Goal: Task Accomplishment & Management: Manage account settings

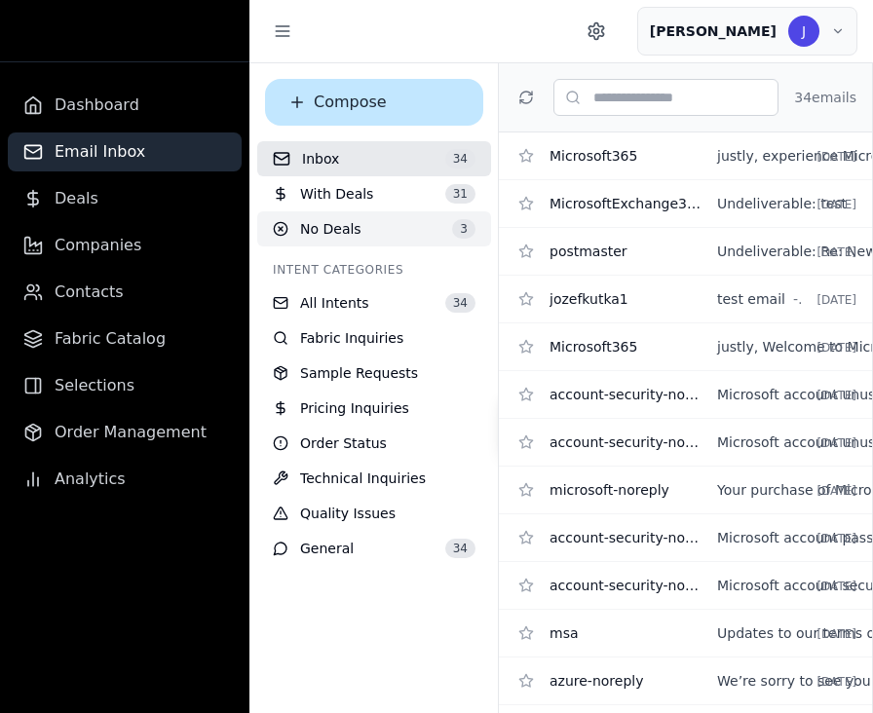
click at [397, 226] on button "No Deals 3" at bounding box center [374, 228] width 234 height 35
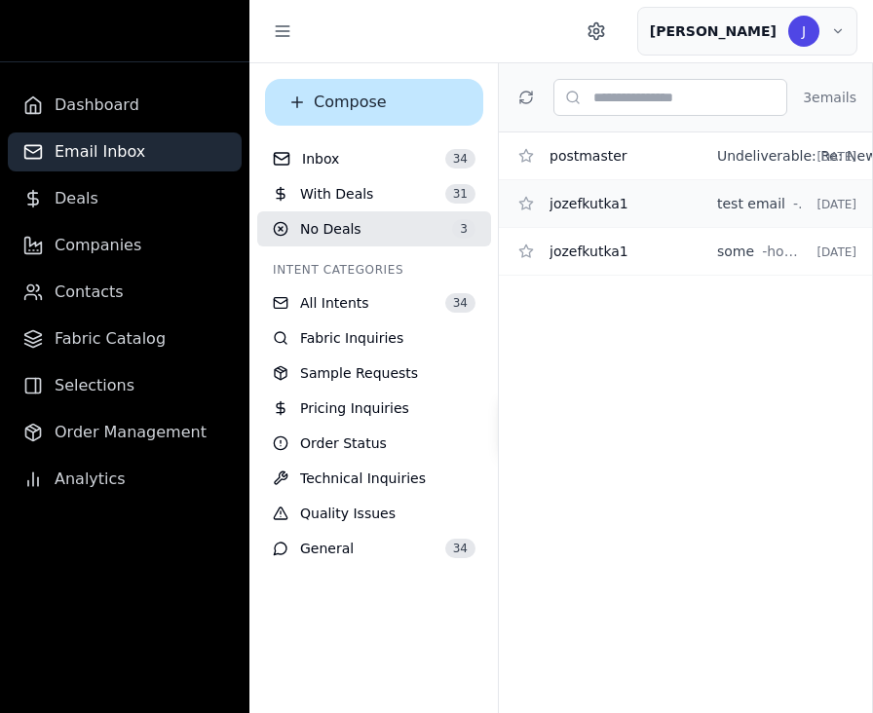
click at [732, 198] on span "test email" at bounding box center [751, 203] width 68 height 19
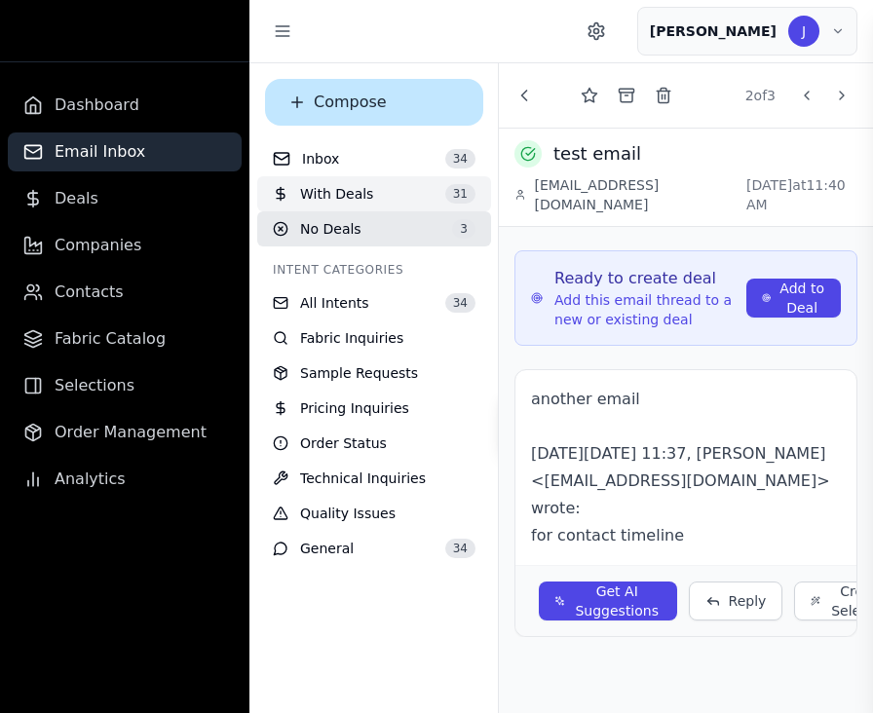
click at [405, 195] on button "With Deals 31" at bounding box center [374, 193] width 234 height 35
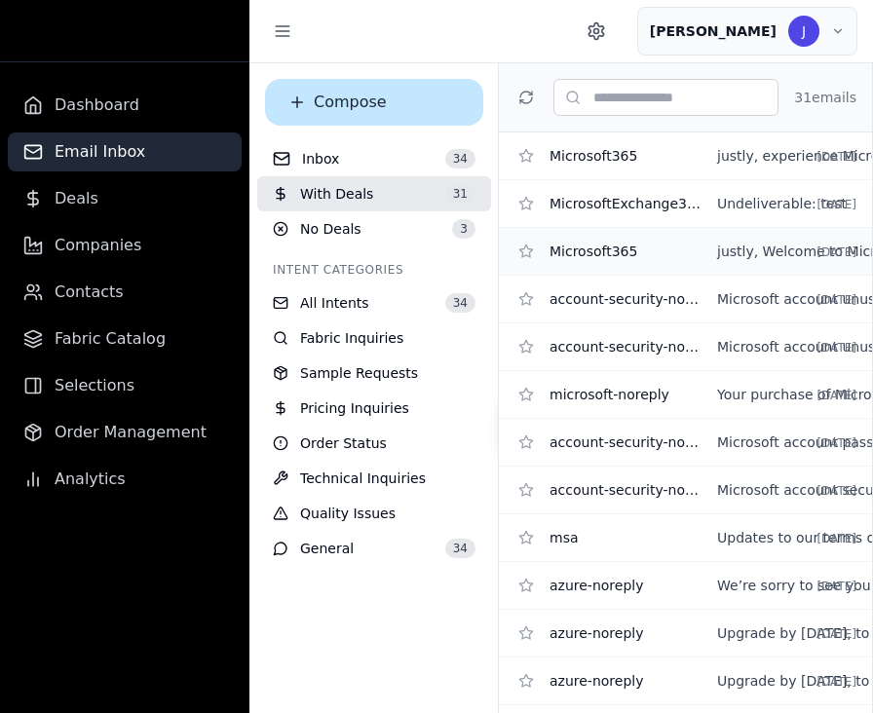
click at [713, 231] on div "Microsoft365 justly, Welcome to Microsoft 365 - Activate your subscription and …" at bounding box center [685, 252] width 373 height 48
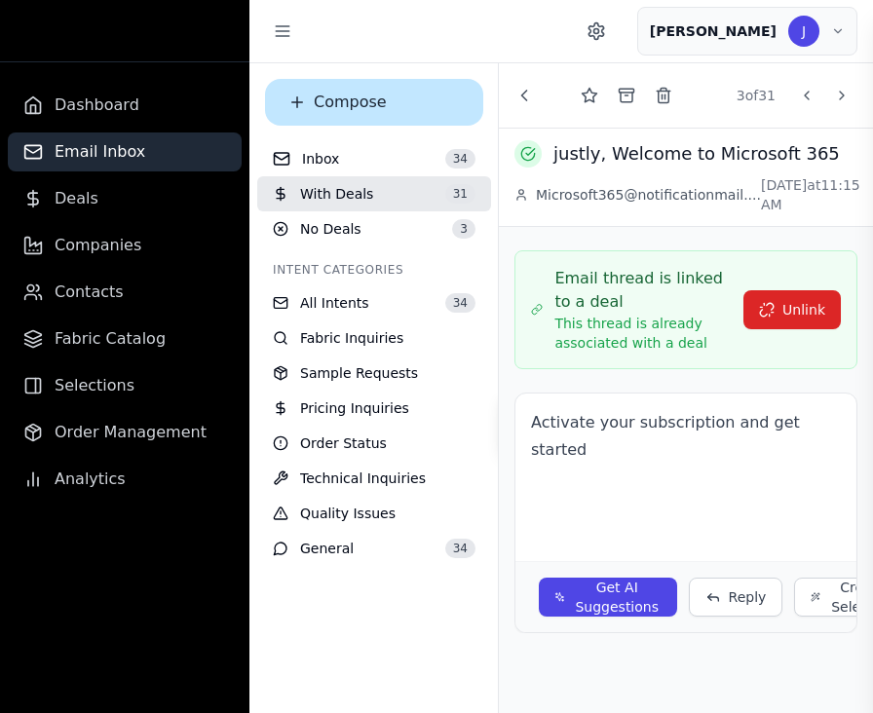
click at [872, 134] on div "justly, Welcome to Microsoft 365 Microsoft365@notificationmail.... Sep 22, 2025…" at bounding box center [686, 178] width 374 height 98
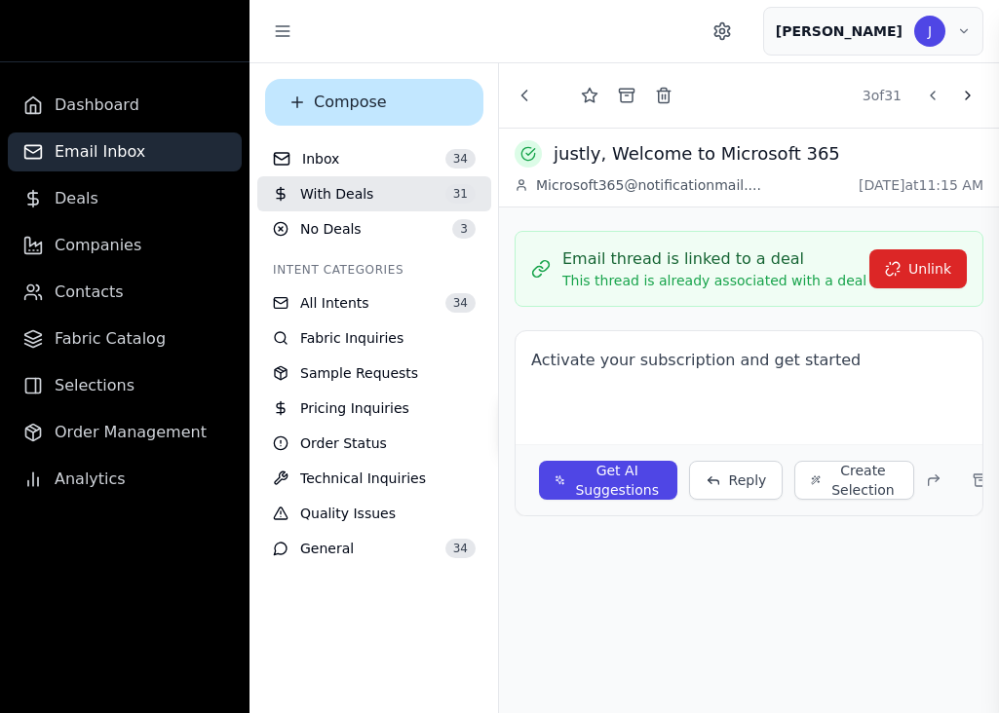
click at [872, 86] on button at bounding box center [967, 95] width 31 height 31
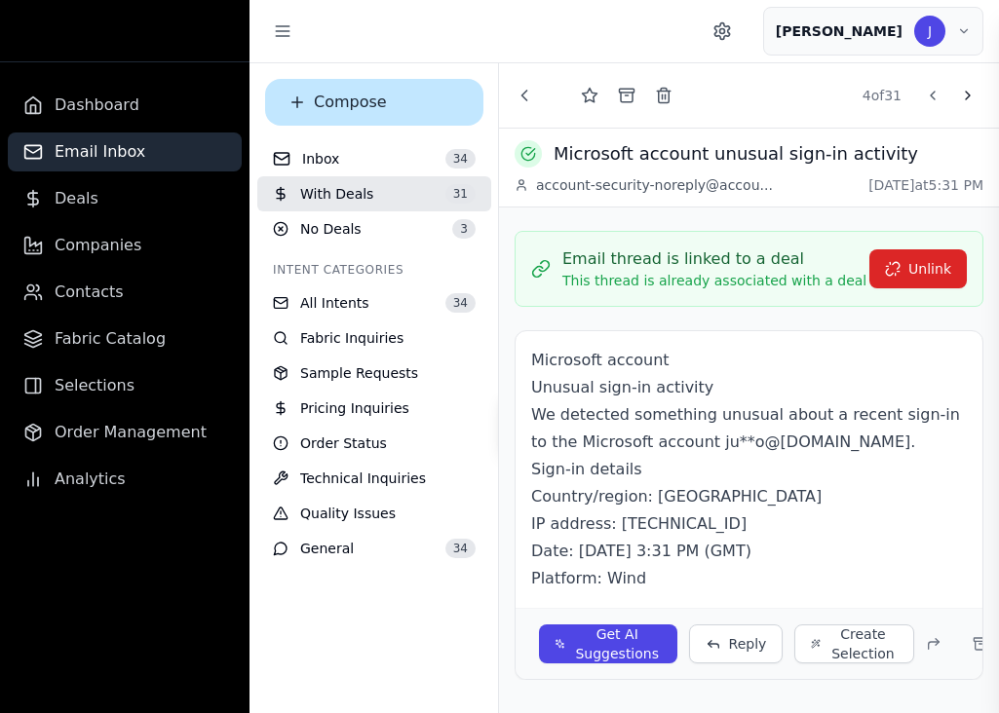
click at [872, 86] on button at bounding box center [967, 95] width 31 height 31
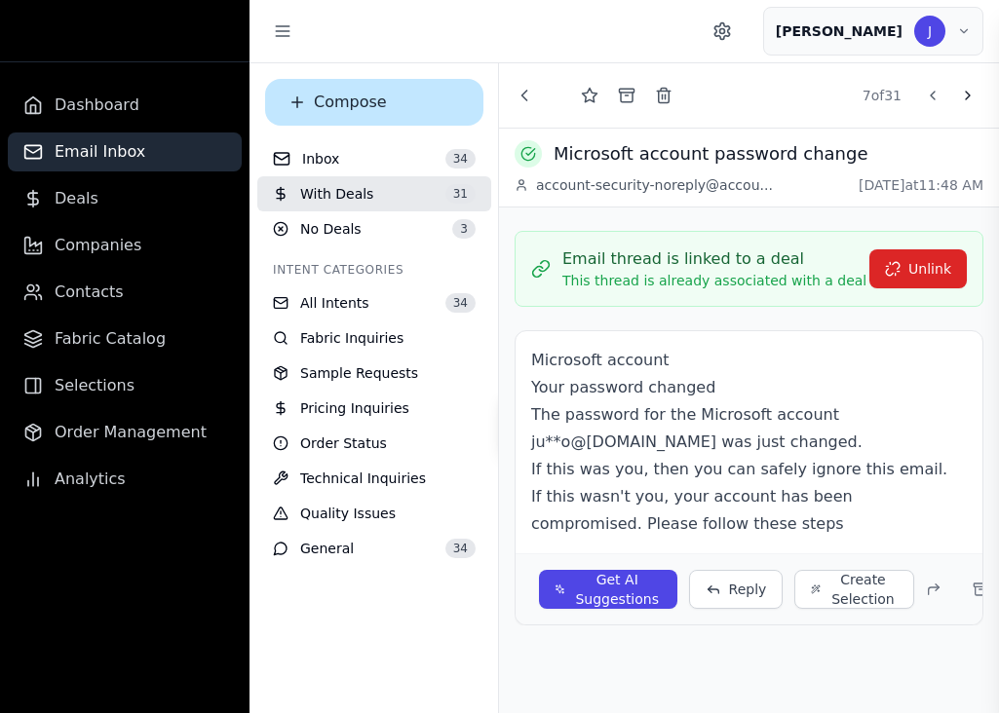
click at [872, 86] on button at bounding box center [967, 95] width 31 height 31
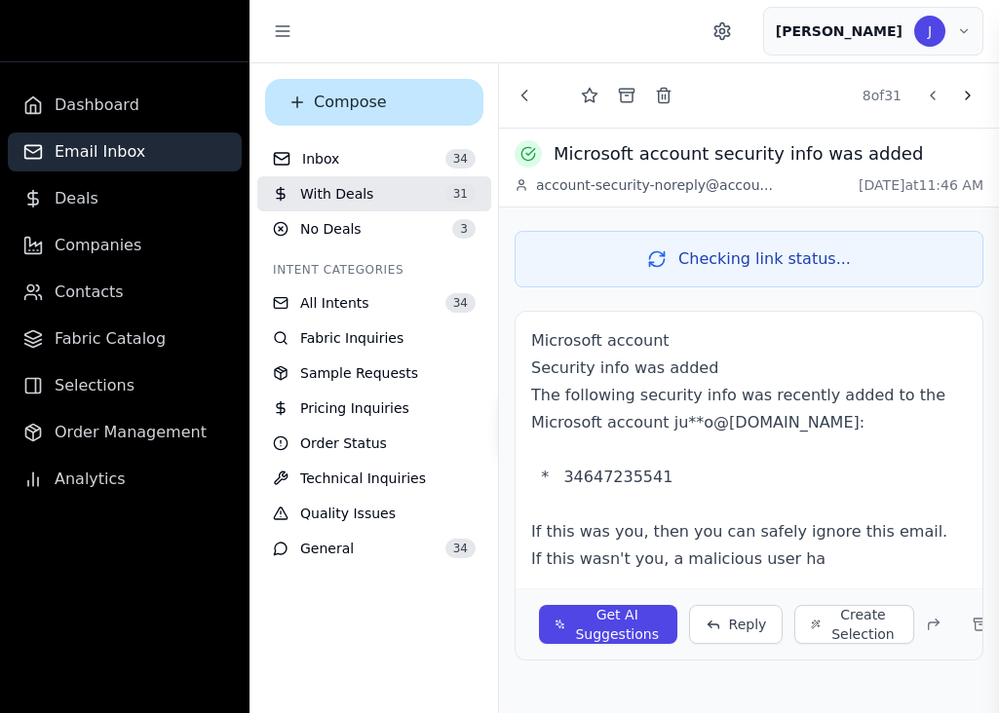
click at [872, 86] on button at bounding box center [967, 95] width 31 height 31
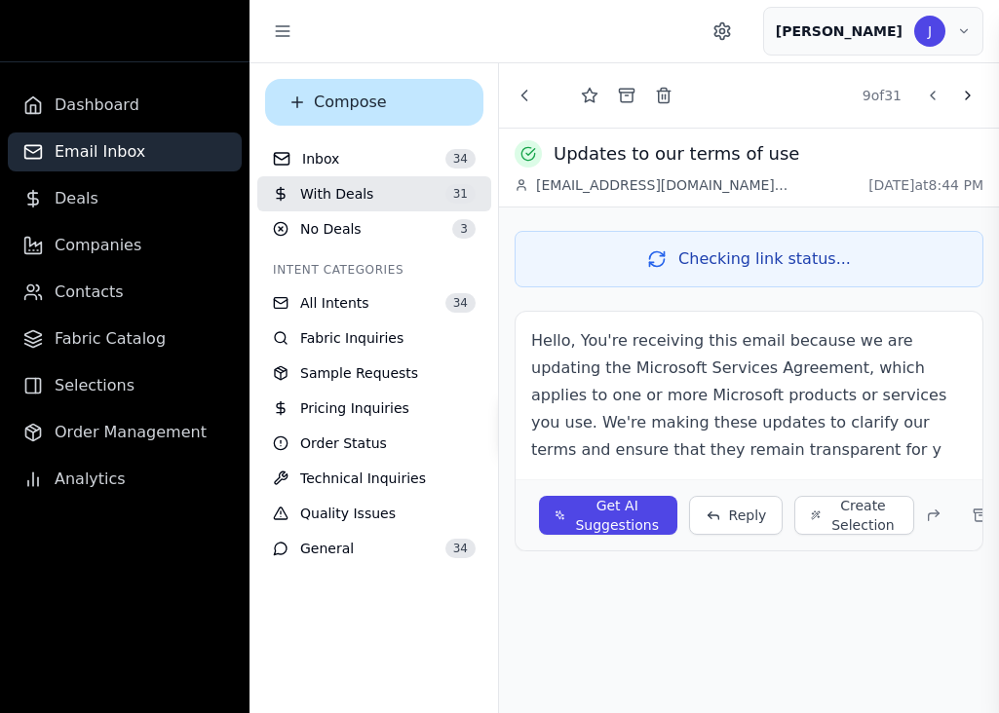
click at [872, 86] on button at bounding box center [967, 95] width 31 height 31
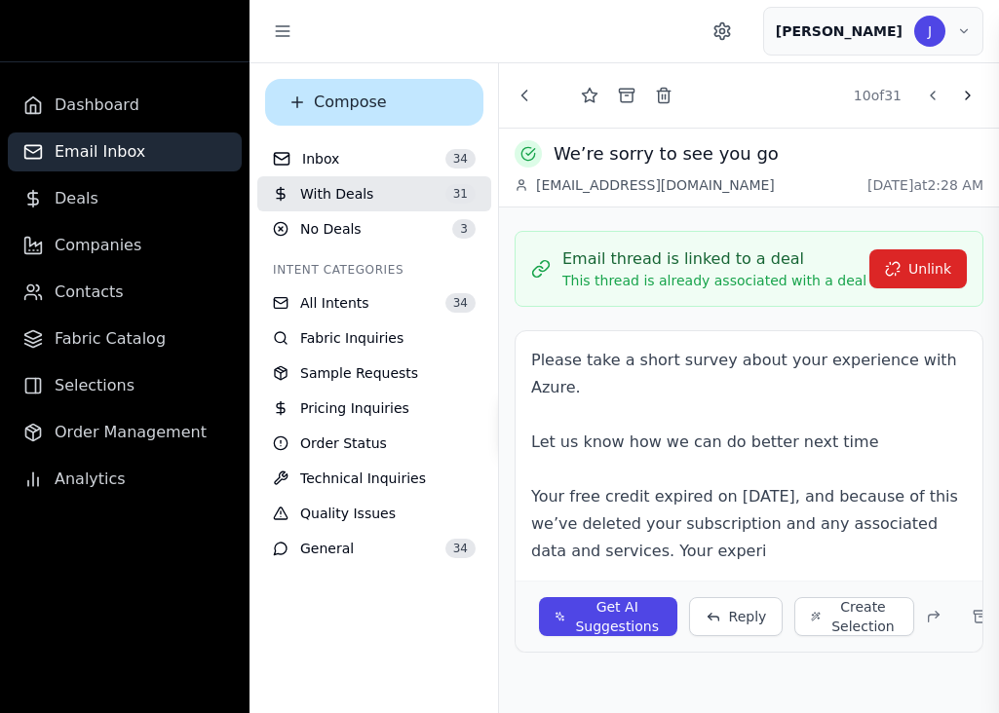
click at [872, 86] on button at bounding box center [967, 95] width 31 height 31
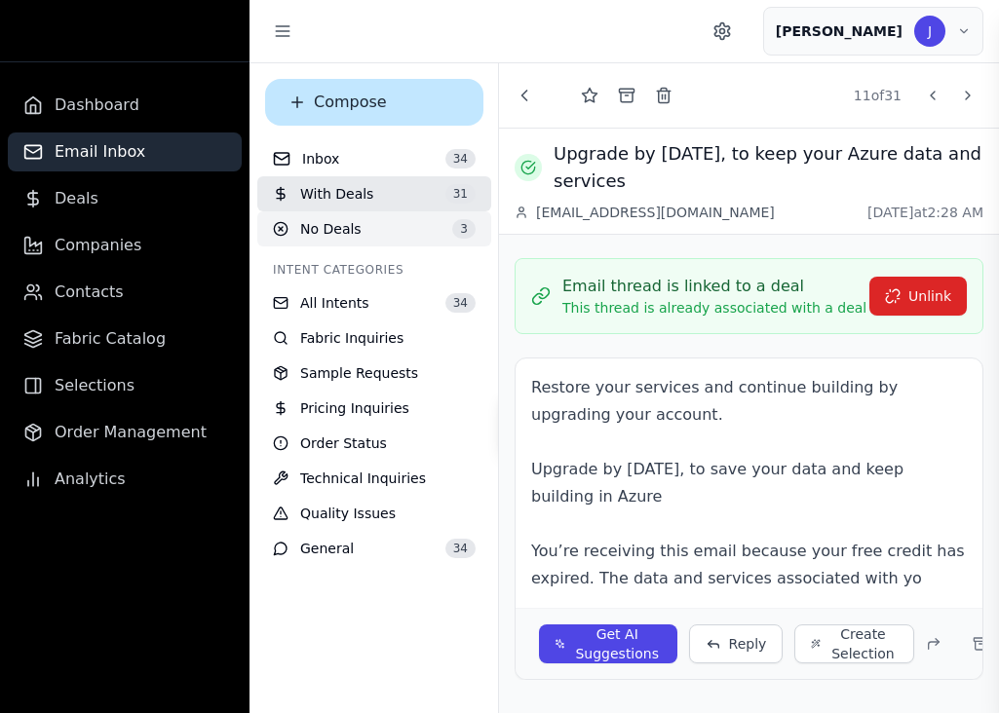
click at [408, 223] on button "No Deals 3" at bounding box center [374, 228] width 234 height 35
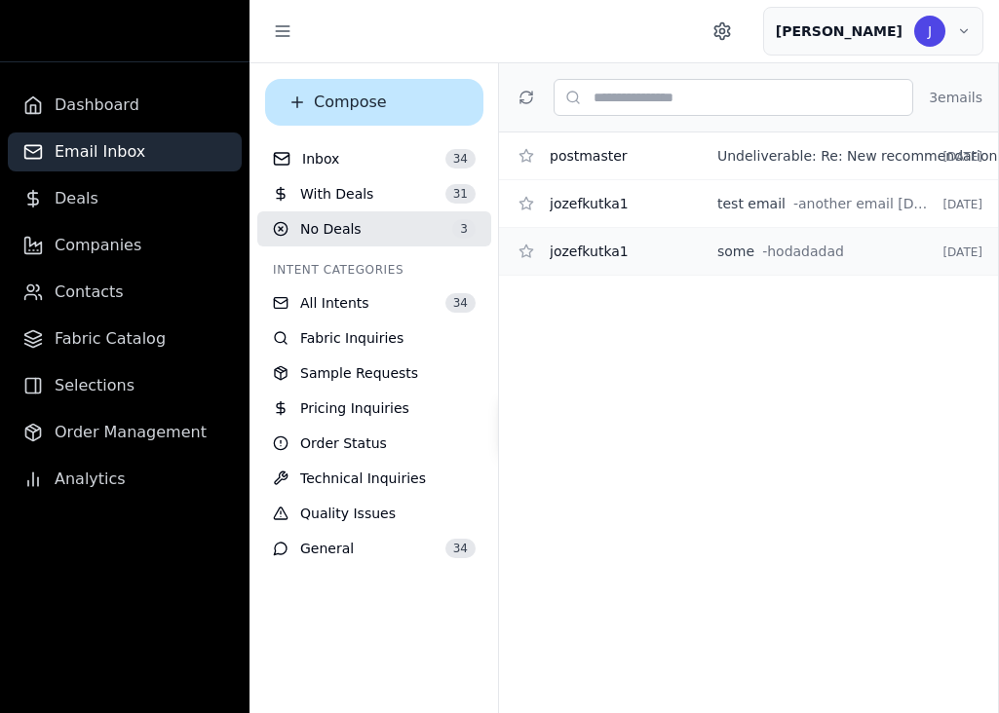
click at [816, 248] on span "- hodadadad" at bounding box center [803, 251] width 82 height 19
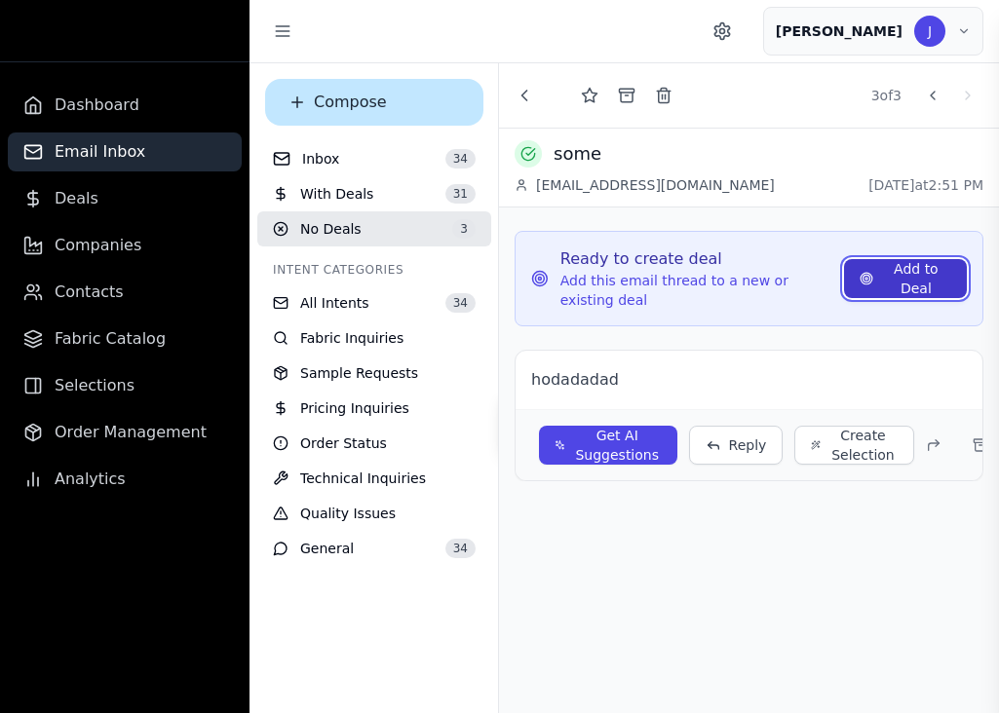
click at [872, 270] on button "Add to Deal" at bounding box center [905, 278] width 123 height 39
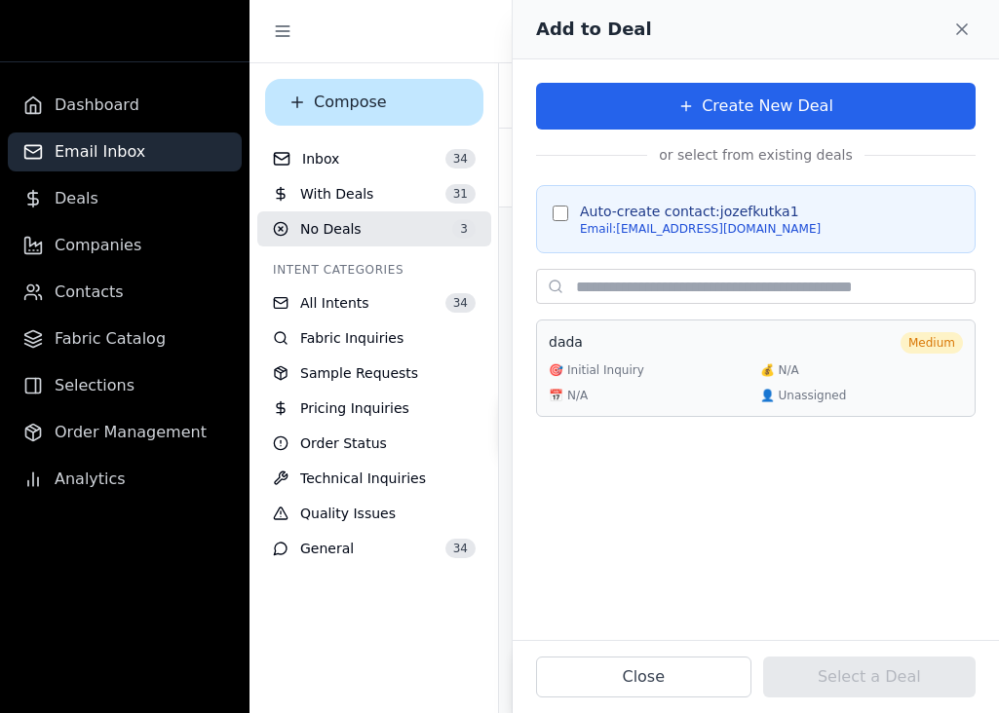
click at [779, 371] on span "N/A" at bounding box center [789, 371] width 20 height 18
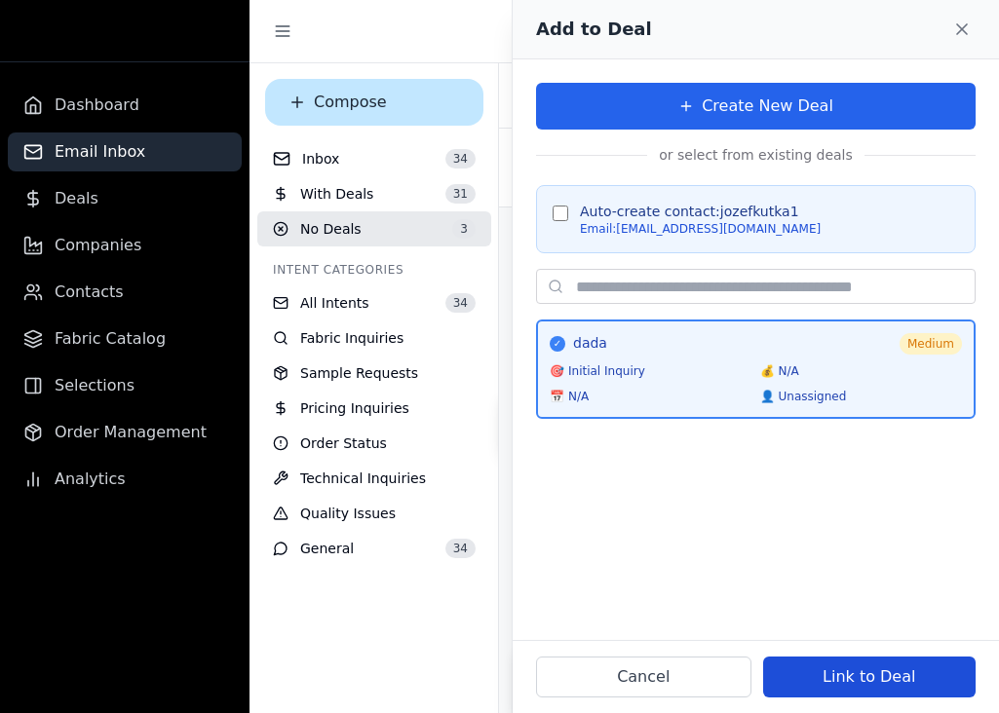
click at [872, 669] on button "Link to Deal" at bounding box center [869, 677] width 213 height 41
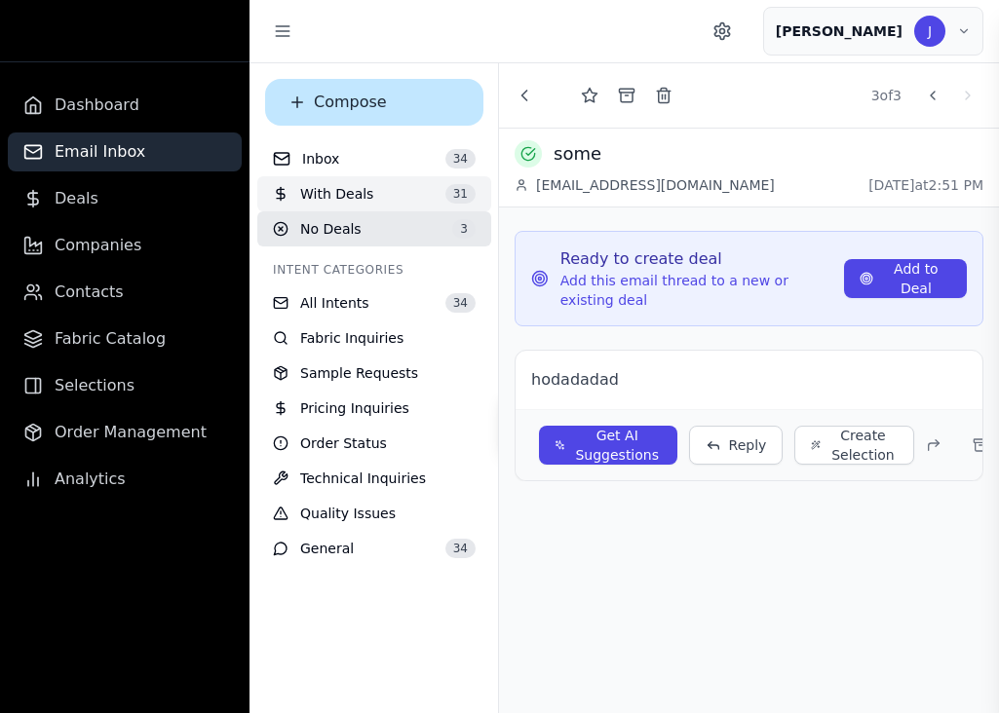
click at [360, 192] on span "With Deals" at bounding box center [336, 193] width 73 height 19
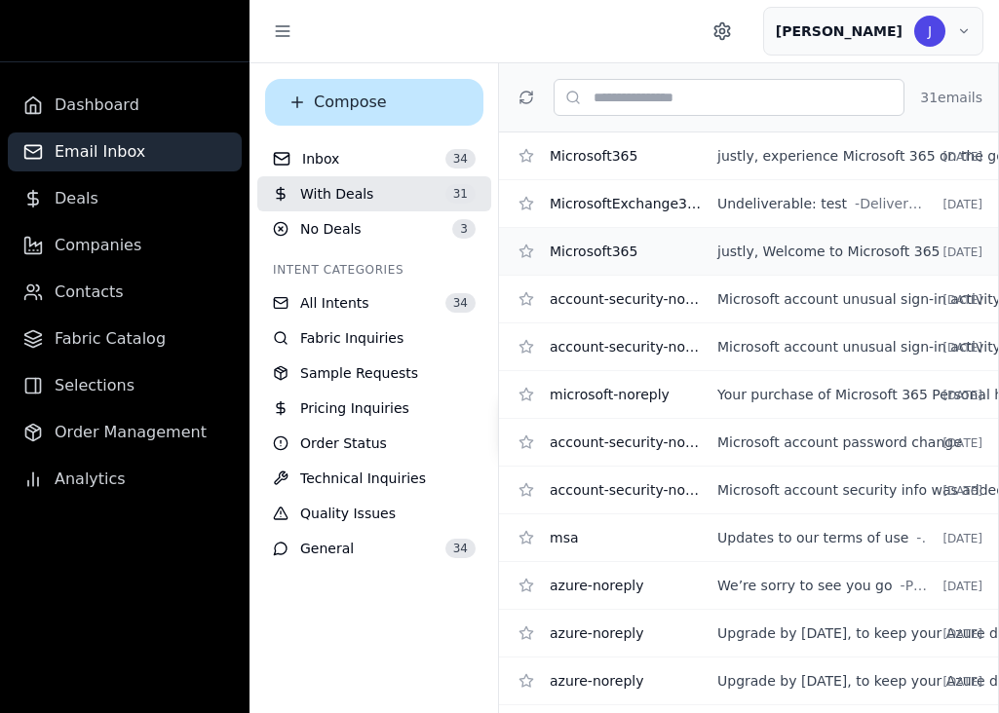
click at [756, 254] on span "justly, Welcome to Microsoft 365" at bounding box center [828, 251] width 223 height 19
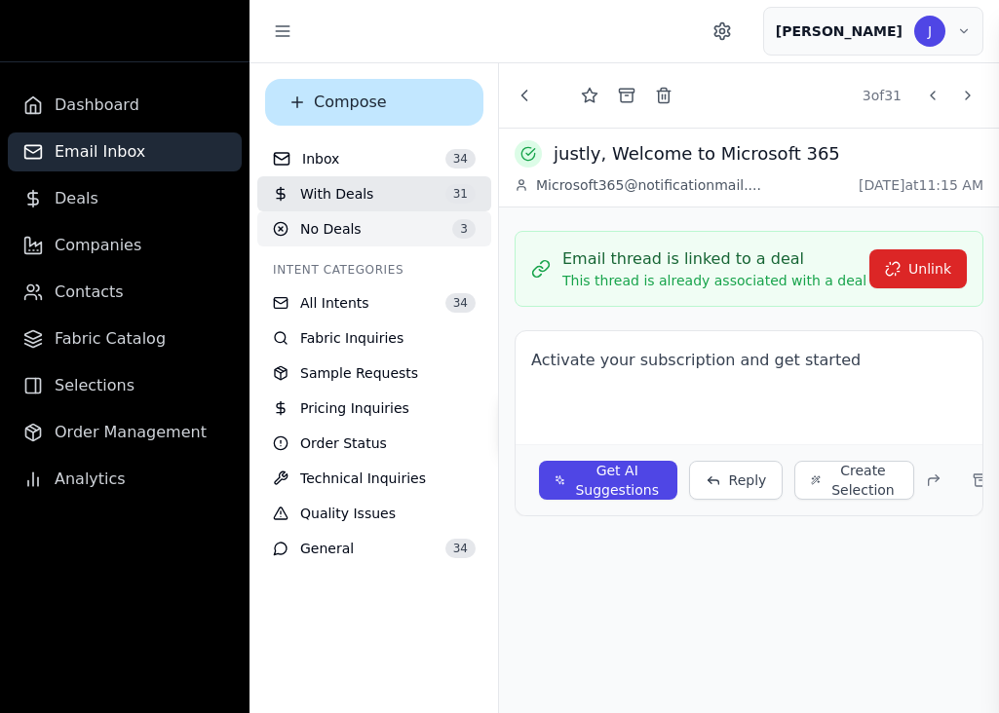
click at [385, 221] on button "No Deals 3" at bounding box center [374, 228] width 234 height 35
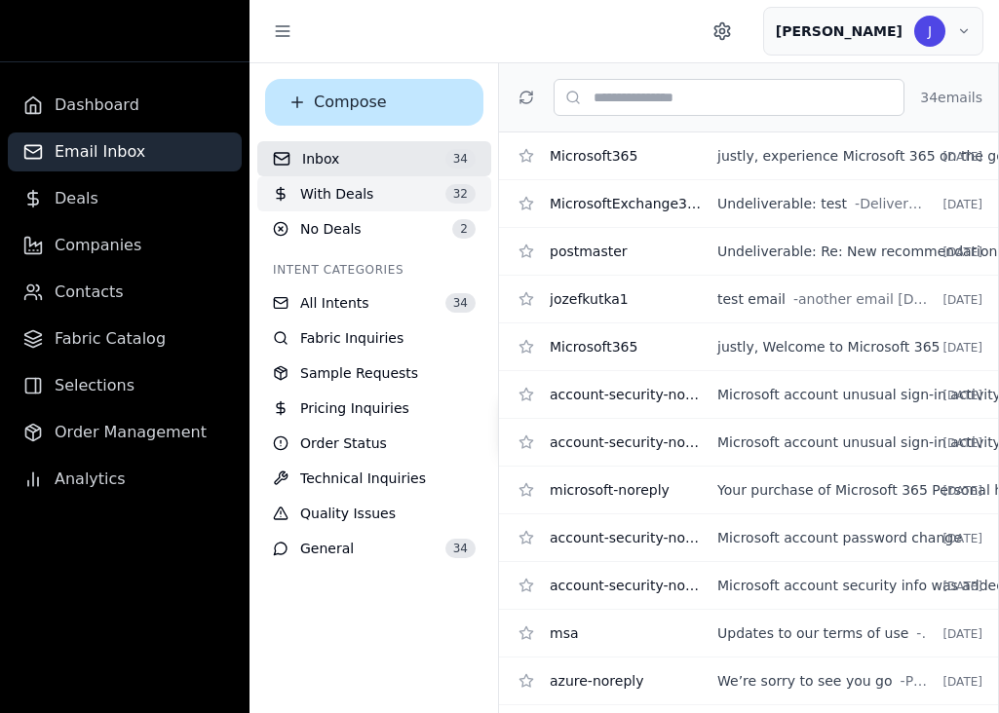
click at [404, 192] on button "With Deals 32" at bounding box center [374, 193] width 234 height 35
click at [732, 32] on icon "Settings" at bounding box center [721, 30] width 19 height 19
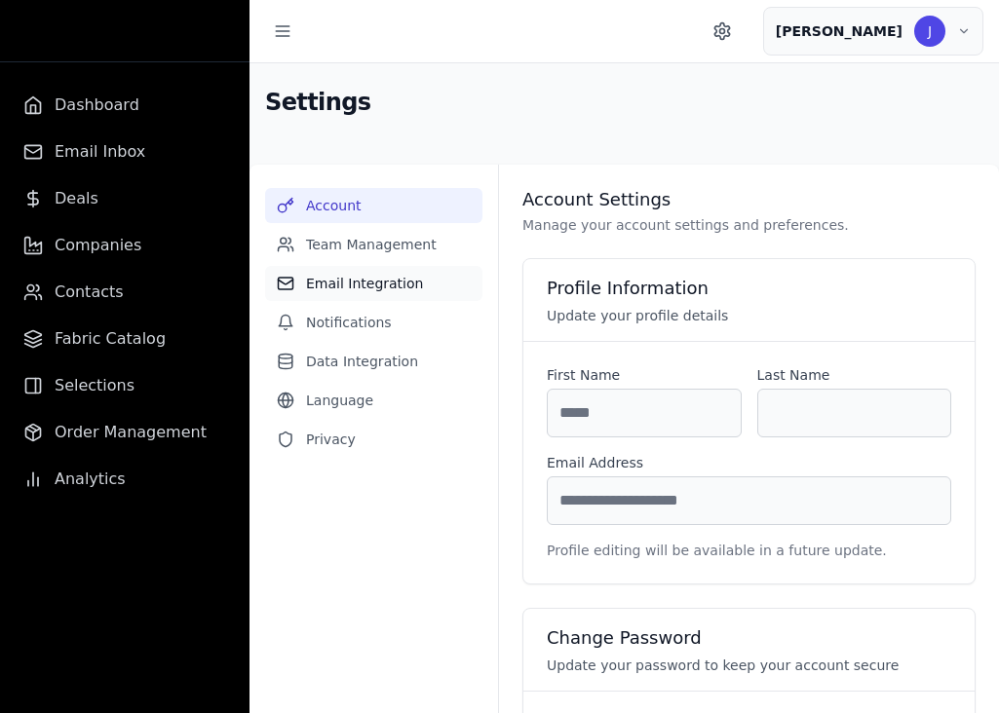
click at [385, 279] on button "Email Integration" at bounding box center [373, 283] width 217 height 35
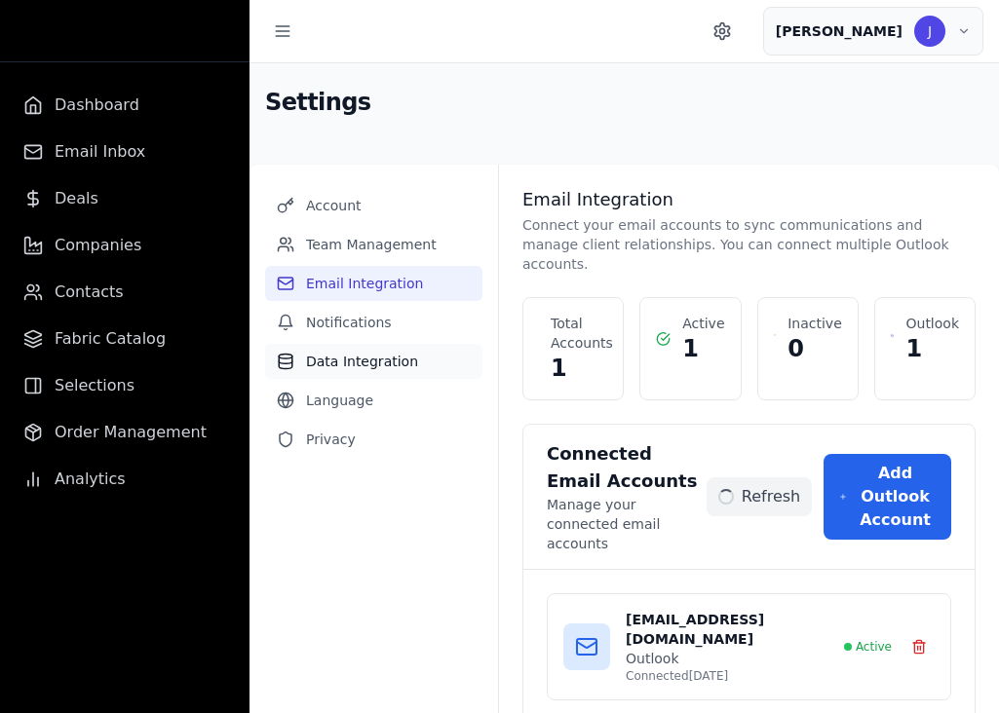
click at [359, 355] on button "Data Integration" at bounding box center [373, 361] width 217 height 35
